Goal: Transaction & Acquisition: Purchase product/service

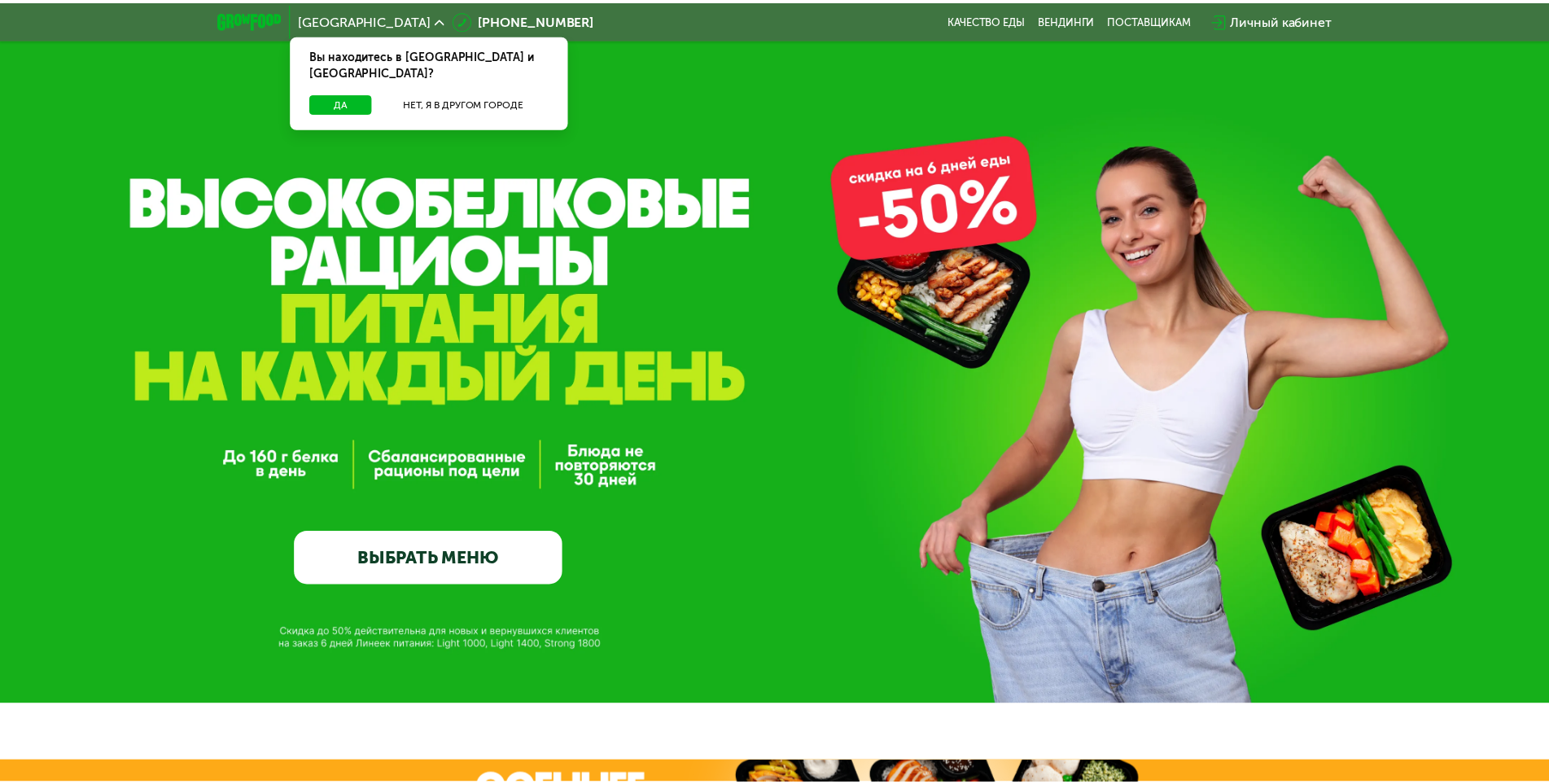
scroll to position [81, 0]
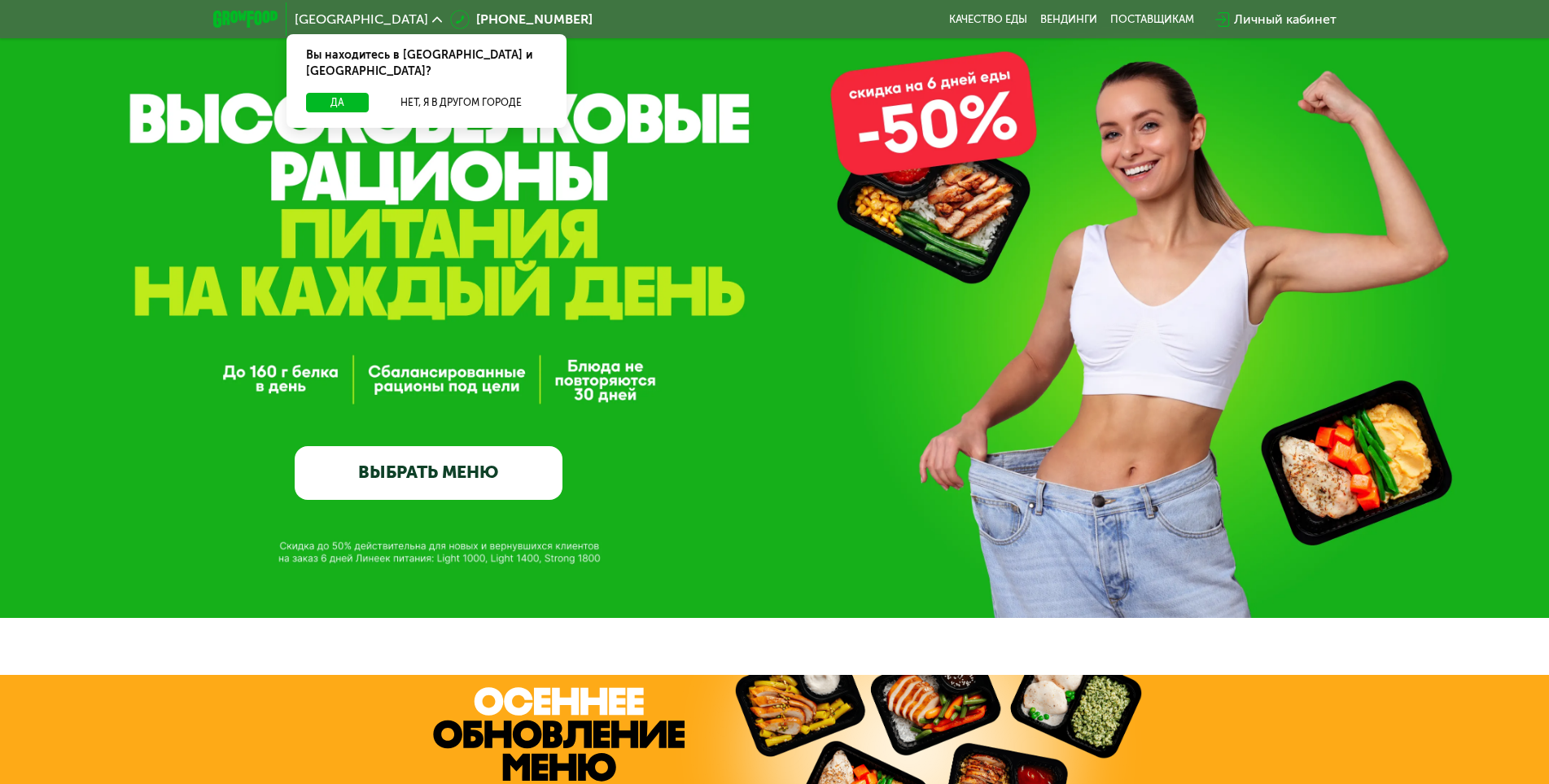
click at [275, 505] on div "GrowFood — доставка правильного питания ВЫБРАТЬ МЕНЮ" at bounding box center [774, 269] width 1549 height 700
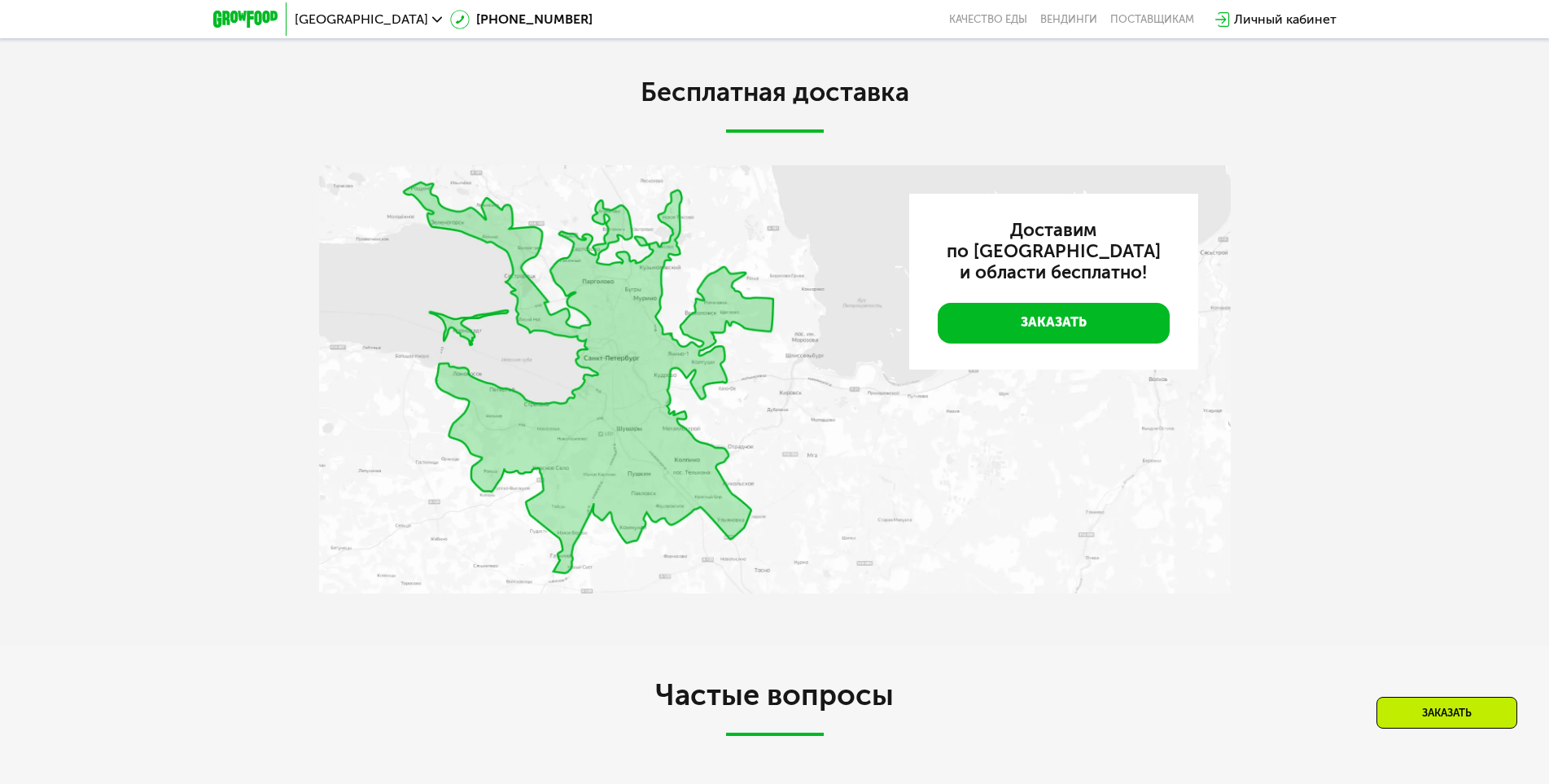
scroll to position [4233, 0]
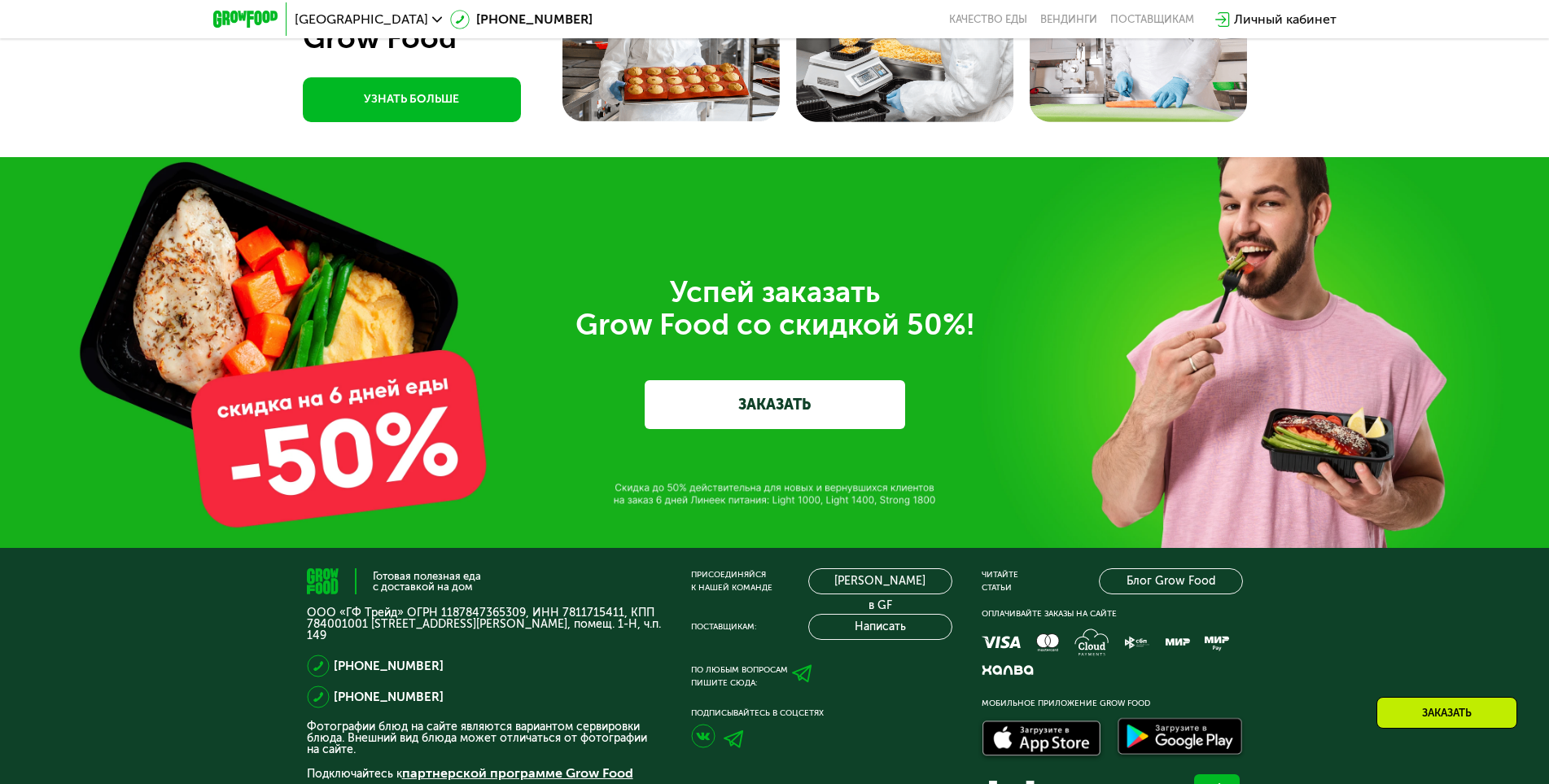
scroll to position [3503, 0]
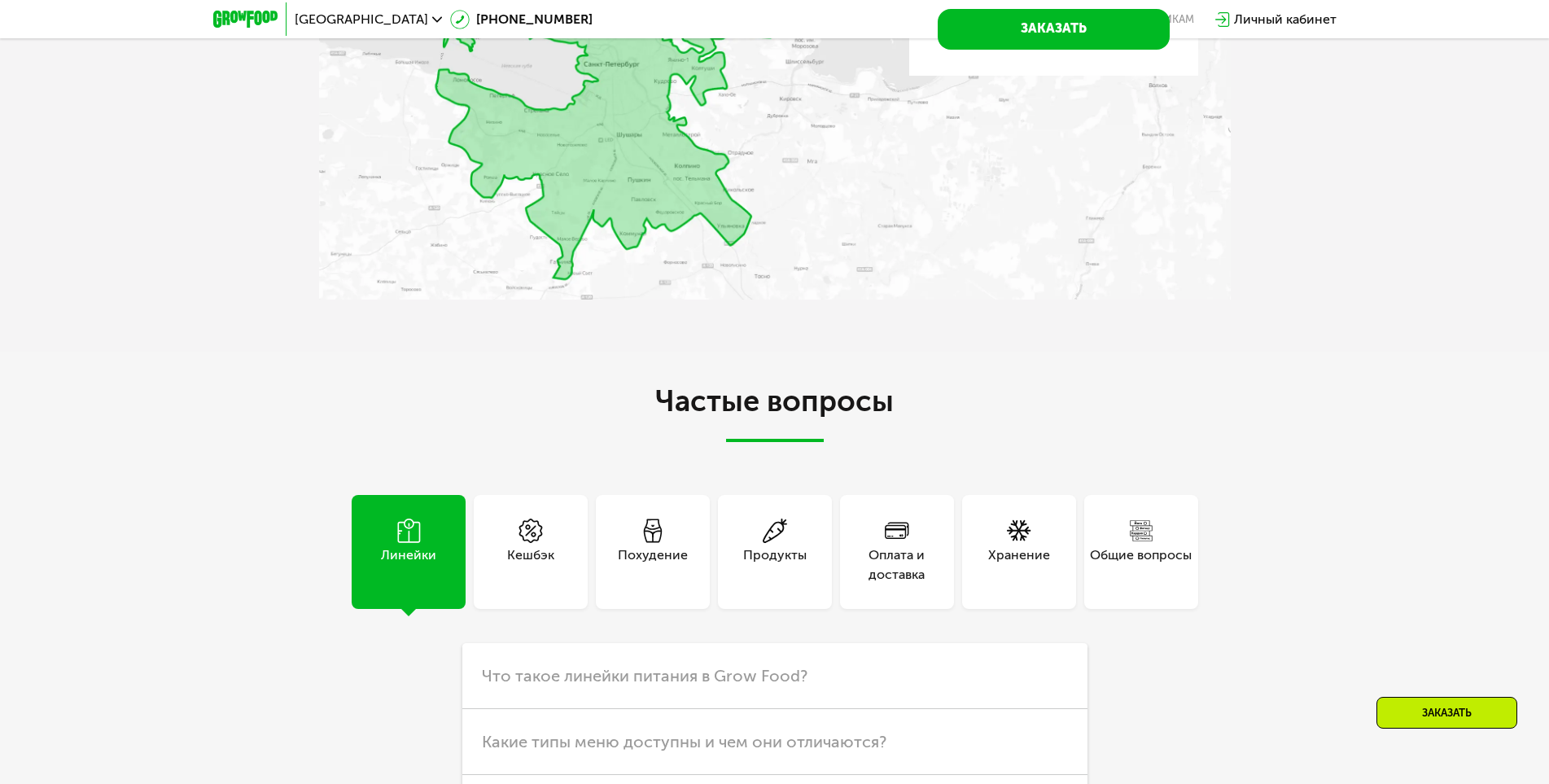
click at [1062, 199] on img at bounding box center [775, 85] width 912 height 428
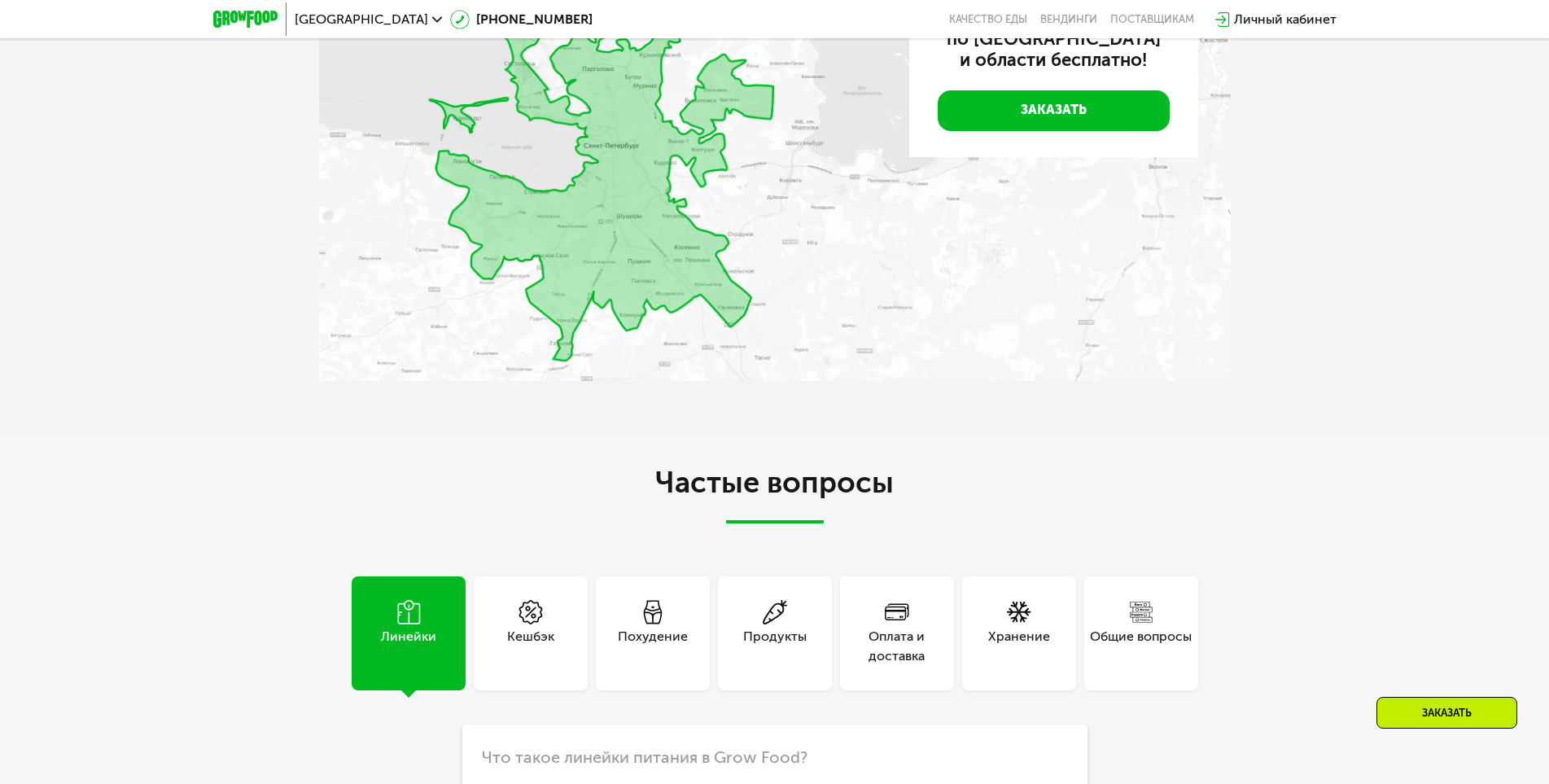
click at [460, 452] on div "Частые вопросы Линейки Кешбэк Похудение Продукты Оплата и доставка Хранение Общ…" at bounding box center [774, 698] width 1549 height 530
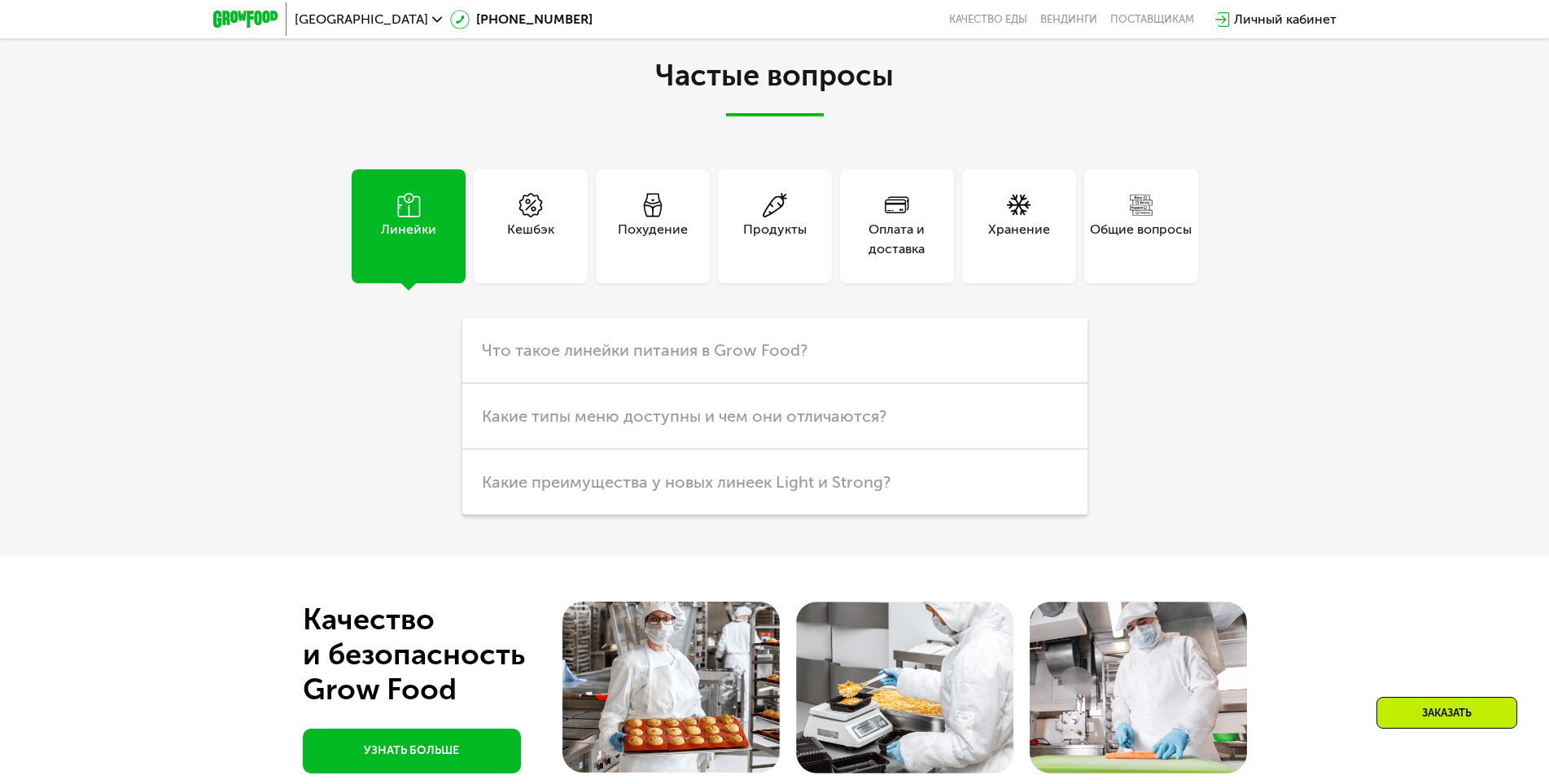
scroll to position [4072, 0]
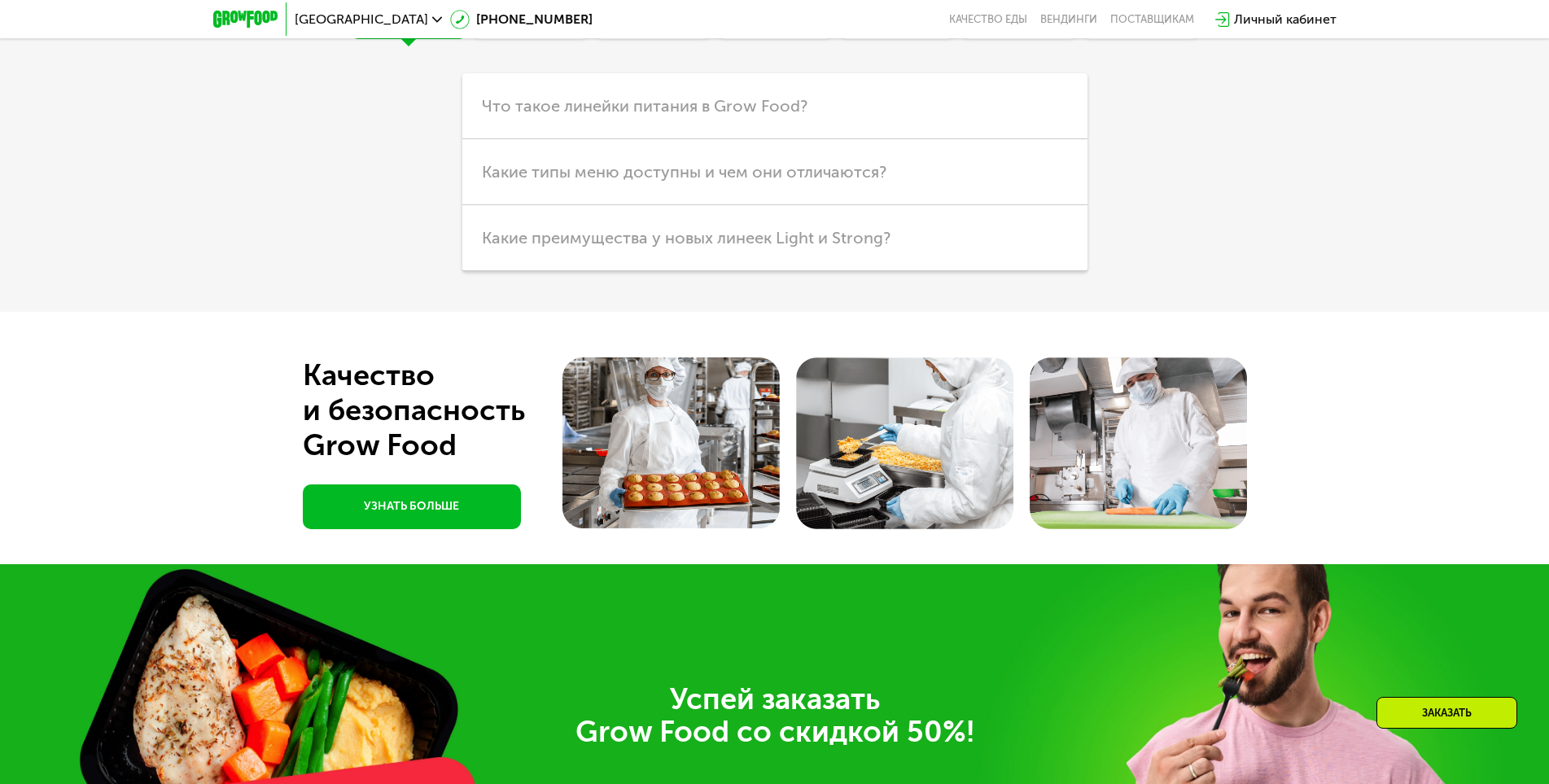
click at [276, 564] on div "Успей заказать  Grow Food со скидкой 50%! ЗАКАЗАТЬ" at bounding box center [774, 760] width 1549 height 390
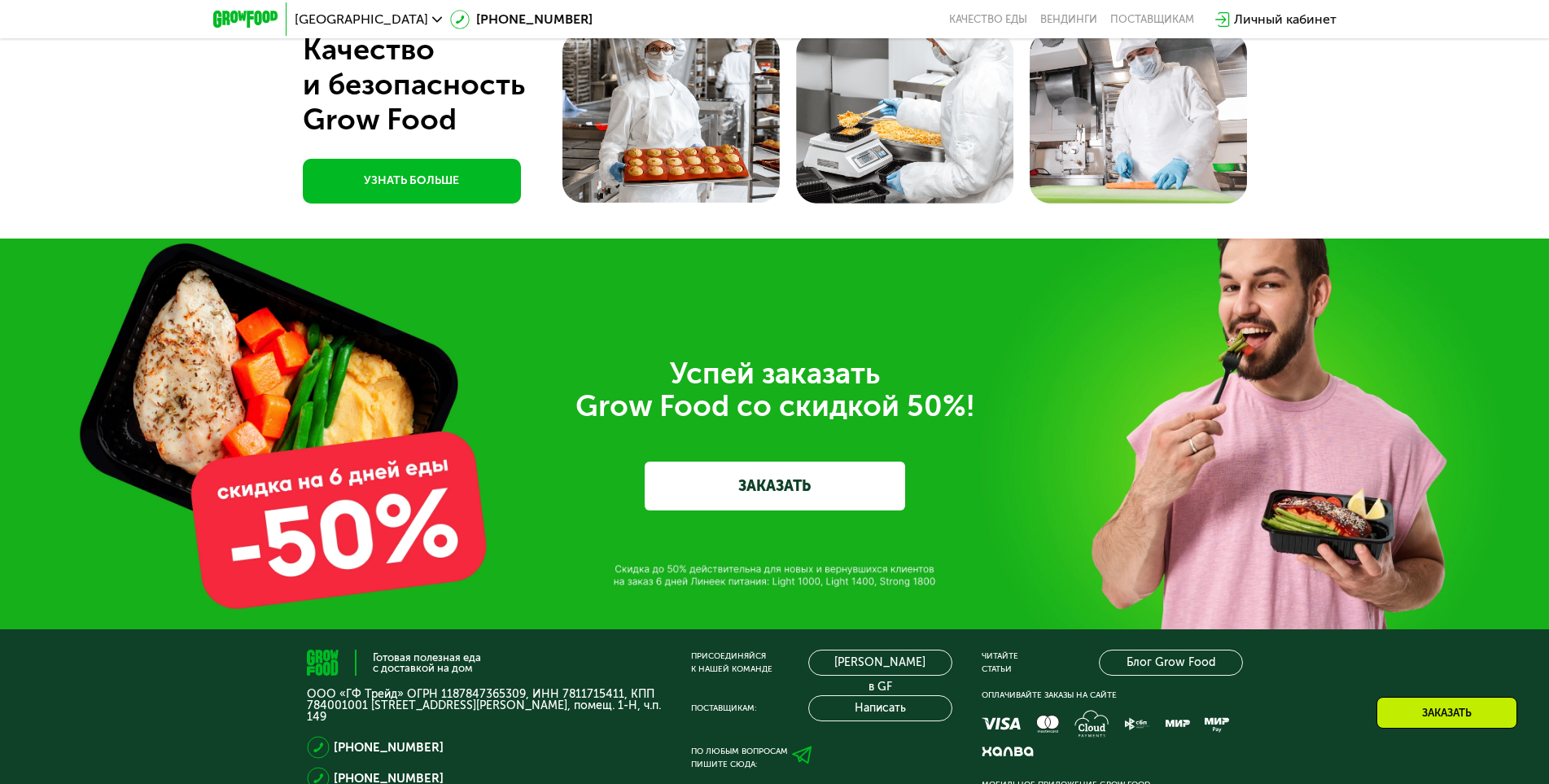
click at [276, 318] on div "Успей заказать  Grow Food со скидкой 50%! ЗАКАЗАТЬ" at bounding box center [774, 433] width 1549 height 390
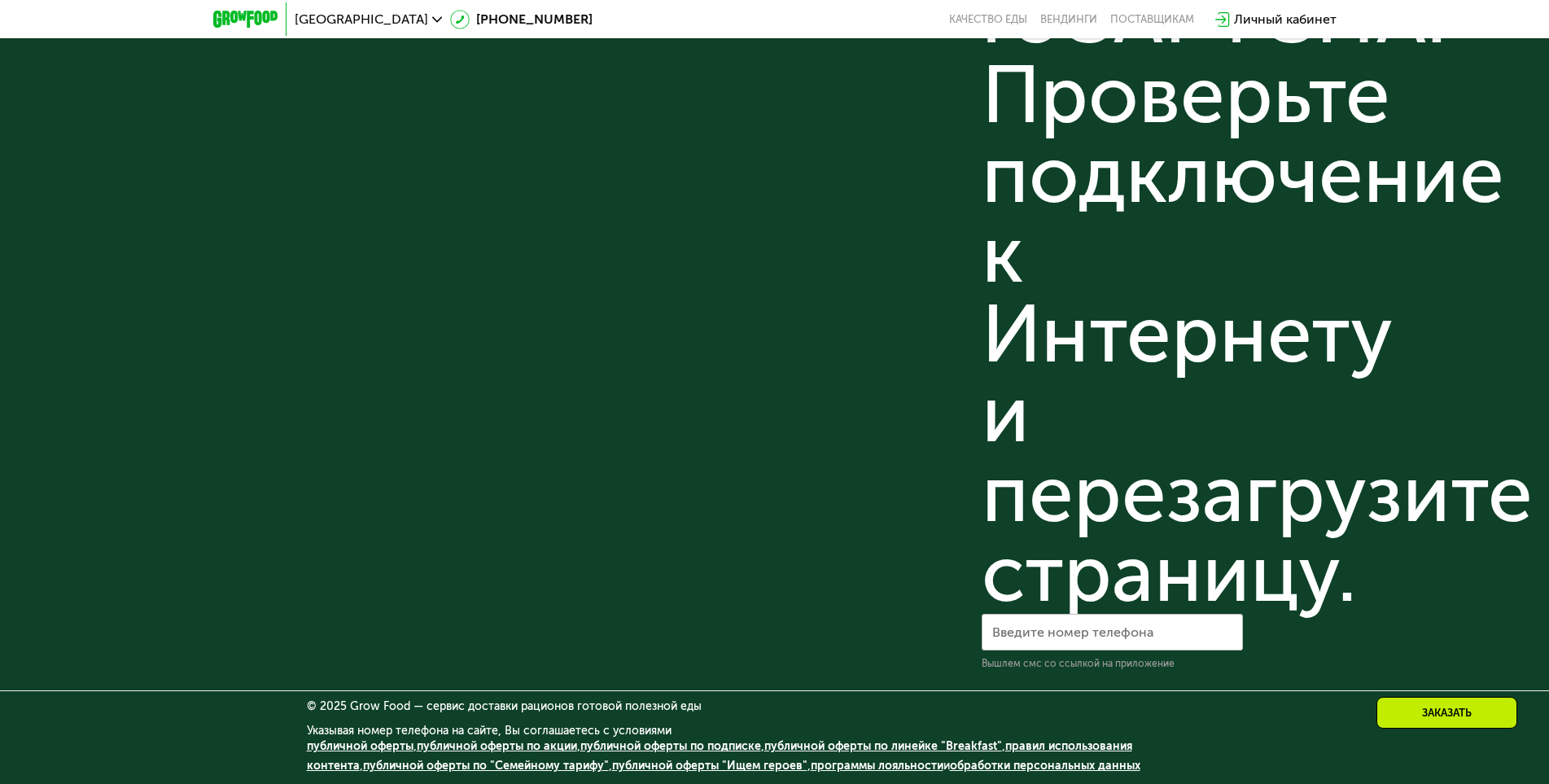
scroll to position [5028, 0]
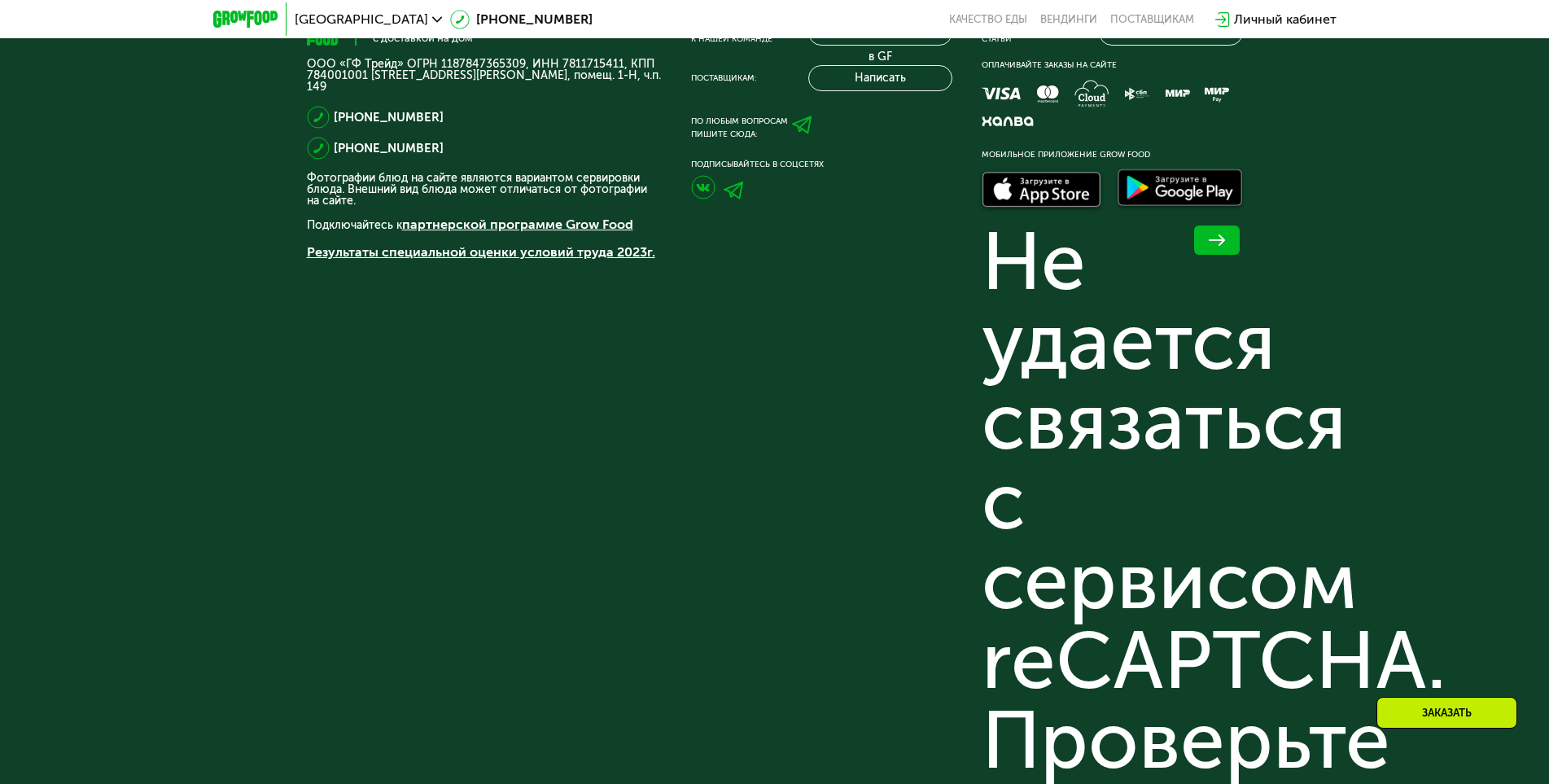
click at [511, 225] on link "партнерской программе Grow Food" at bounding box center [518, 224] width 232 height 15
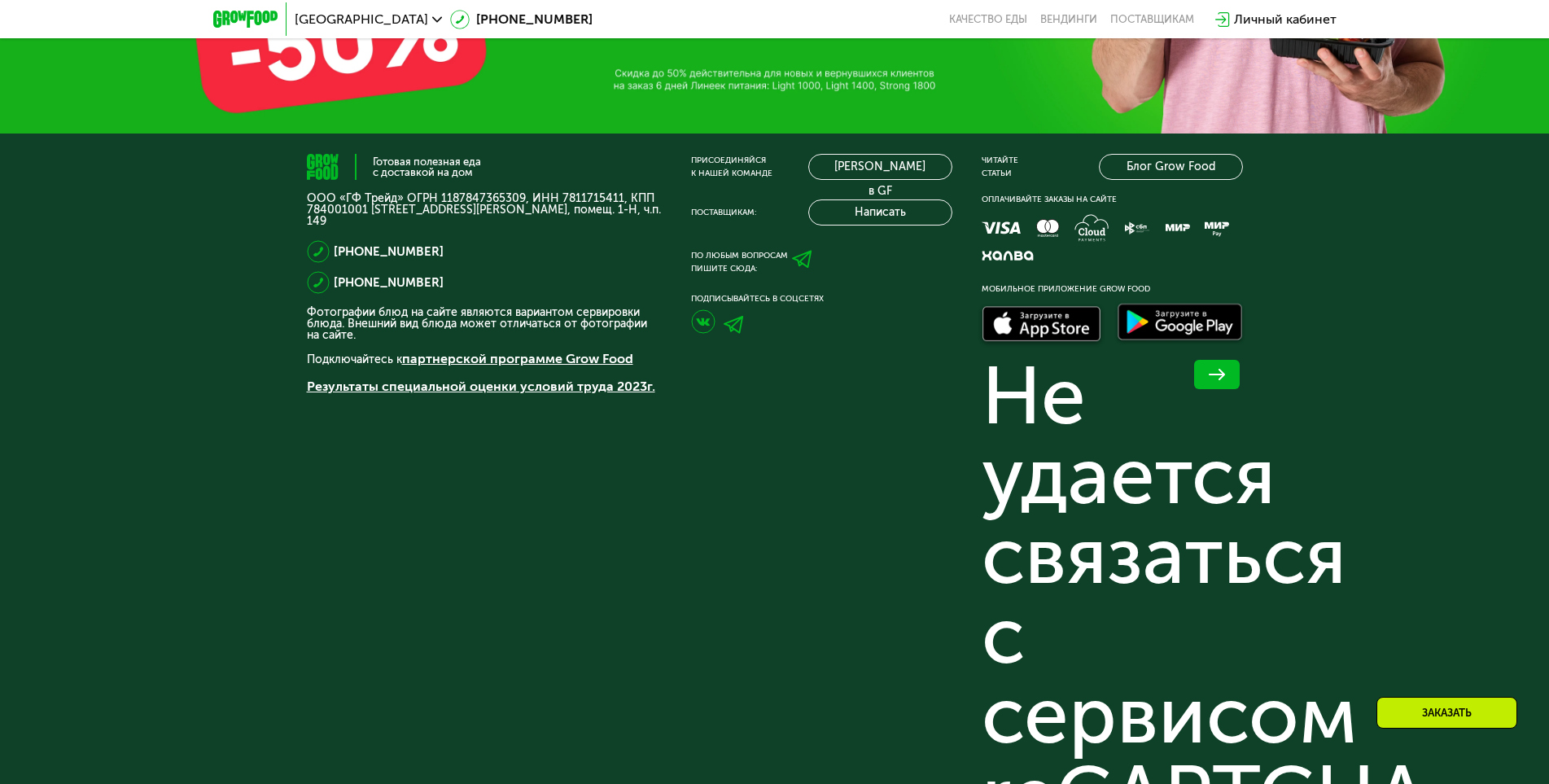
scroll to position [4568, 0]
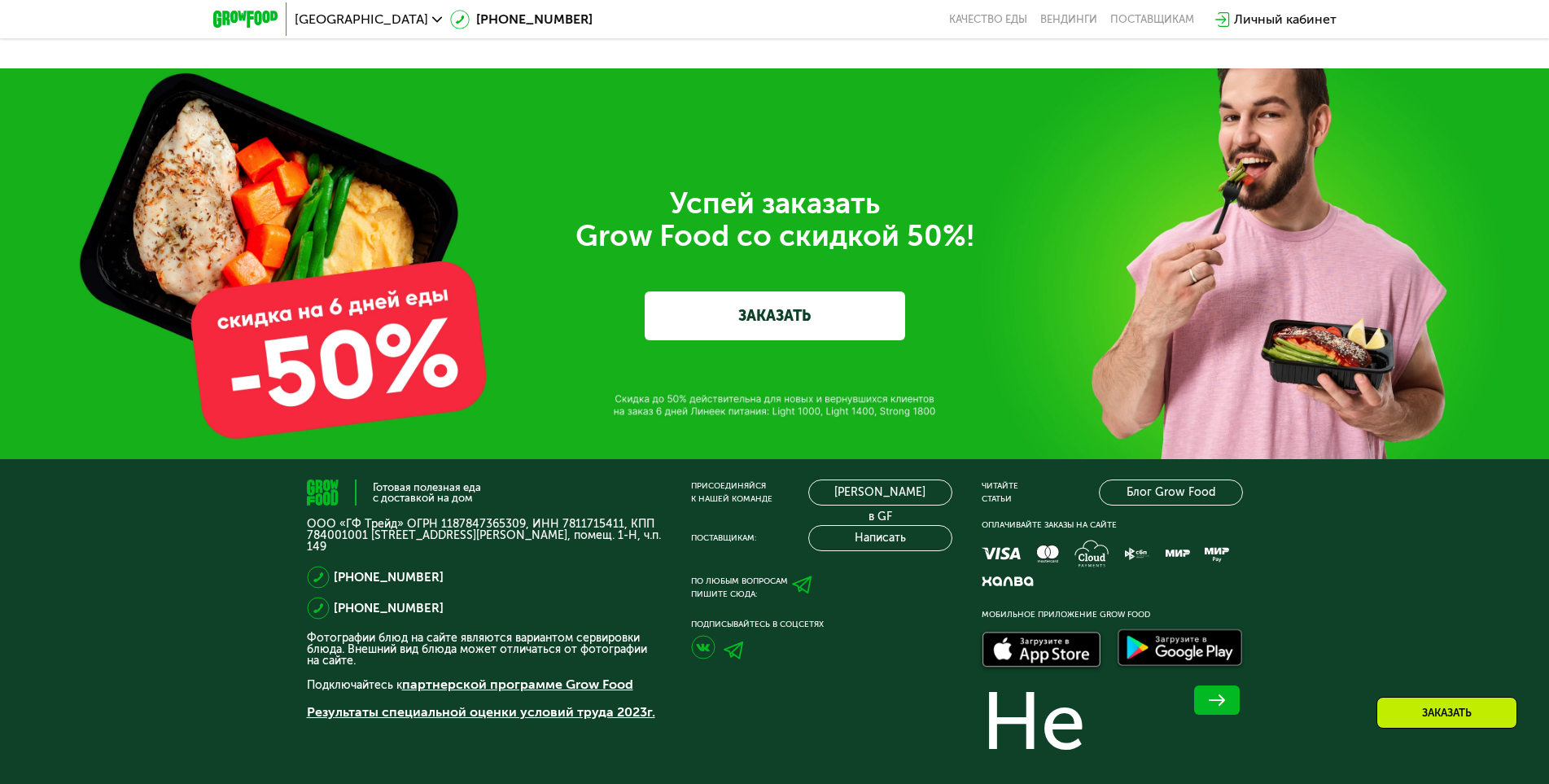
click at [361, 357] on div "Успей заказать  Grow Food со скидкой 50%! ЗАКАЗАТЬ" at bounding box center [774, 264] width 1549 height 390
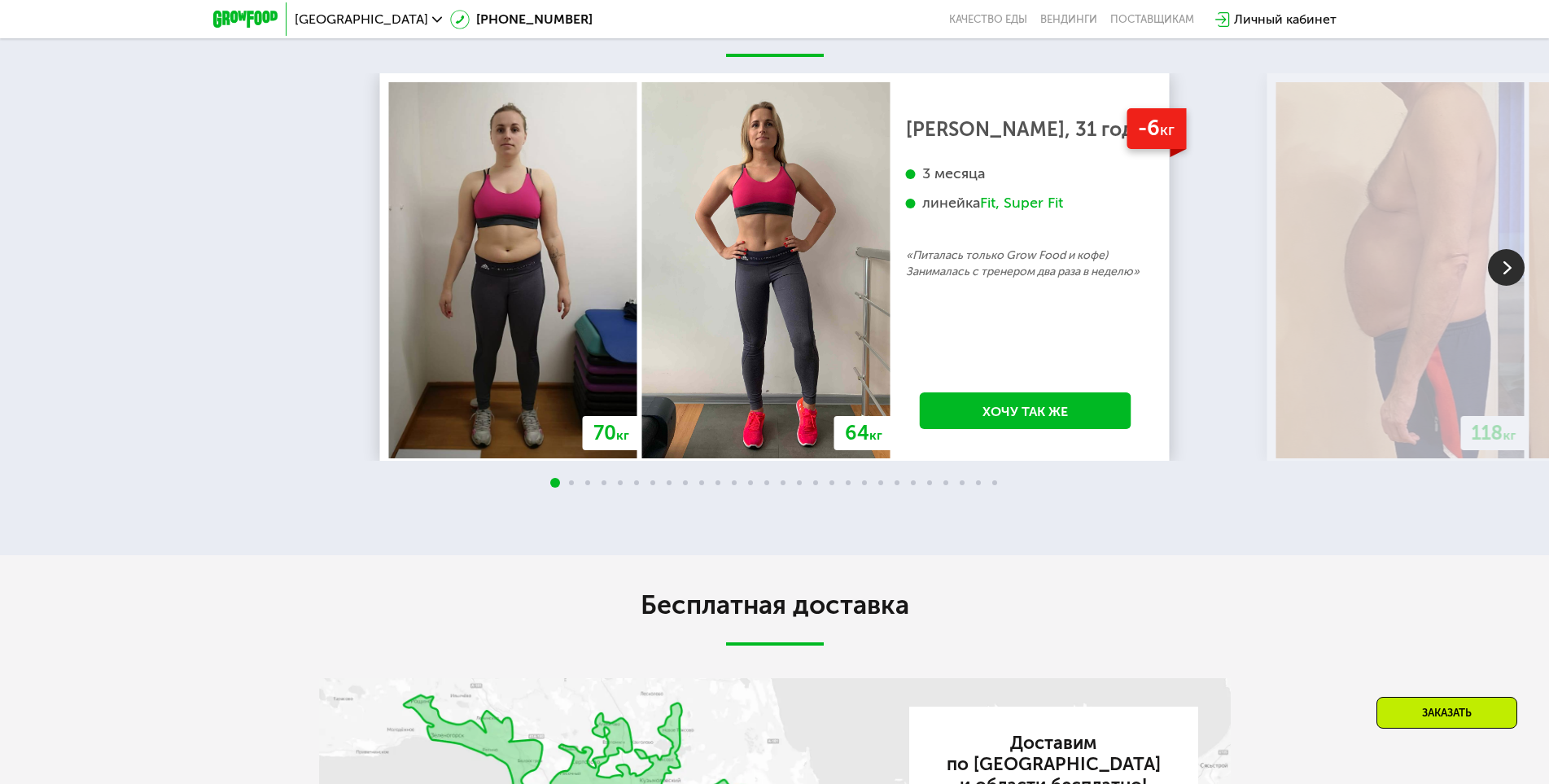
scroll to position [2533, 0]
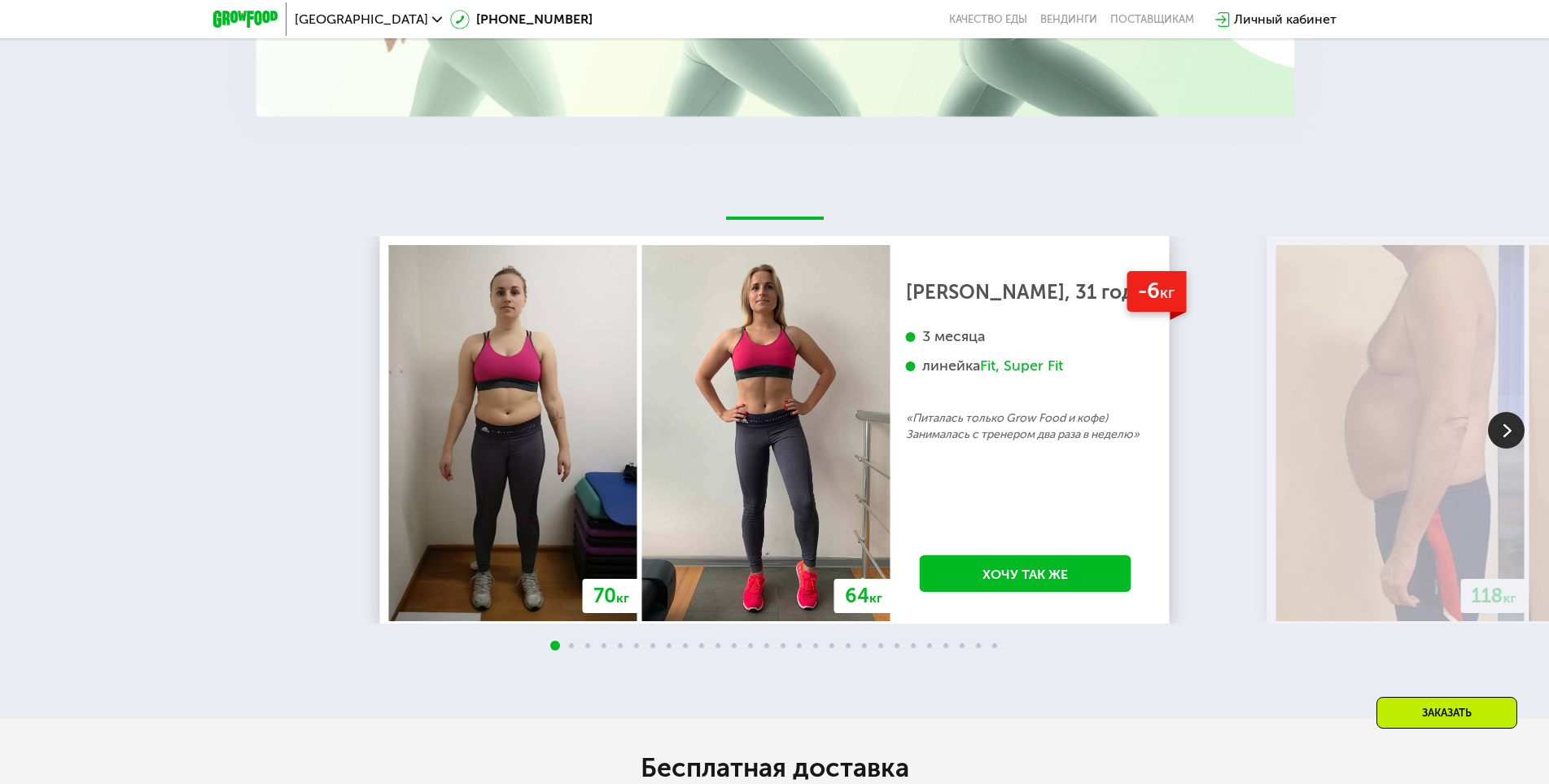
click at [1041, 583] on link "Хочу так же" at bounding box center [1026, 573] width 211 height 36
